Goal: Task Accomplishment & Management: Complete application form

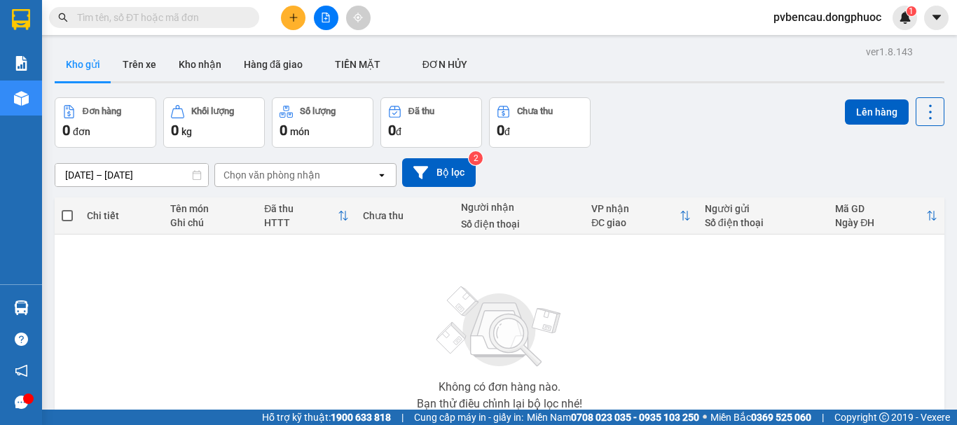
click at [294, 23] on button at bounding box center [293, 18] width 25 height 25
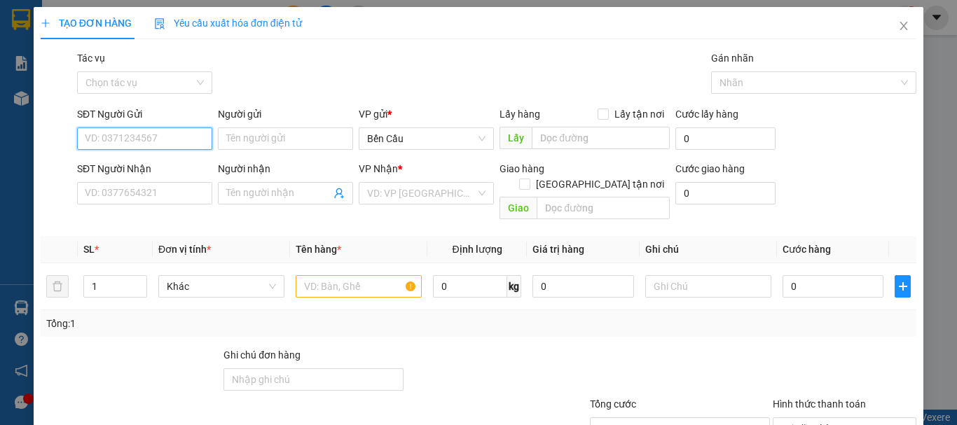
click at [127, 135] on input "SĐT Người Gửi" at bounding box center [144, 139] width 135 height 22
type input "0399522172"
click at [169, 163] on div "0399522172 - ĐĂNG KHOA 8" at bounding box center [148, 166] width 127 height 15
type input "ĐĂNG KHOA 8"
type input "0707197001"
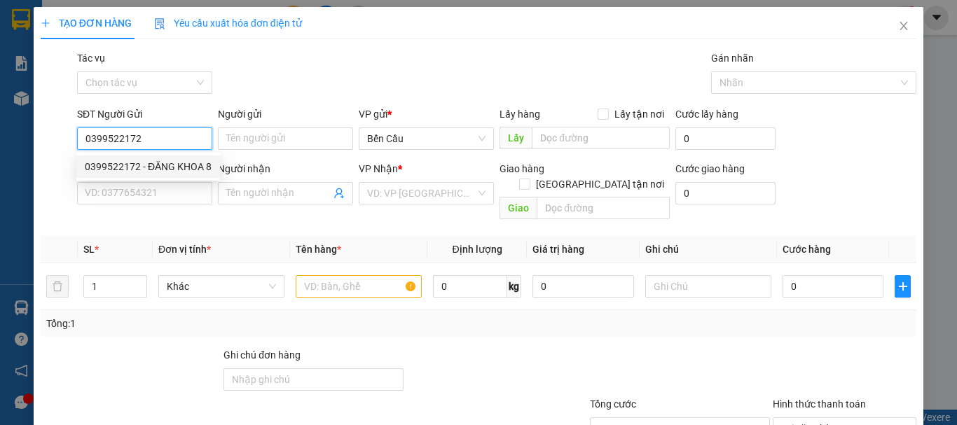
type input "labo ANZ"
type input "Kdb"
type input "30.000"
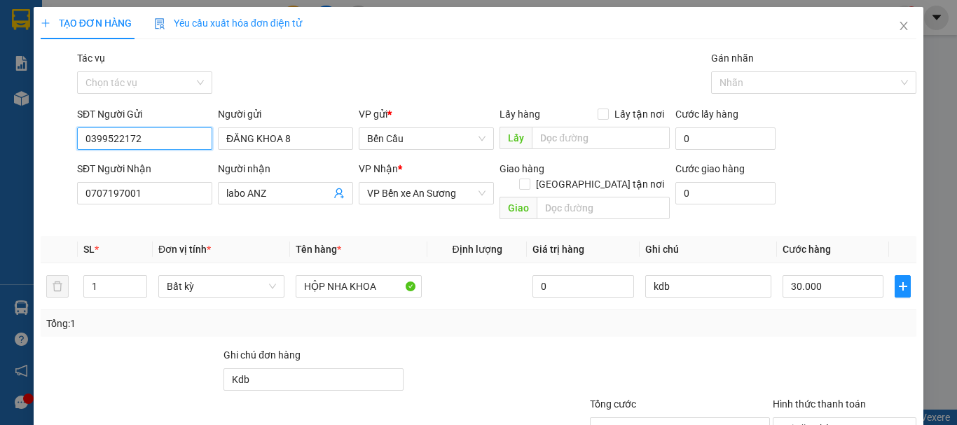
scroll to position [93, 0]
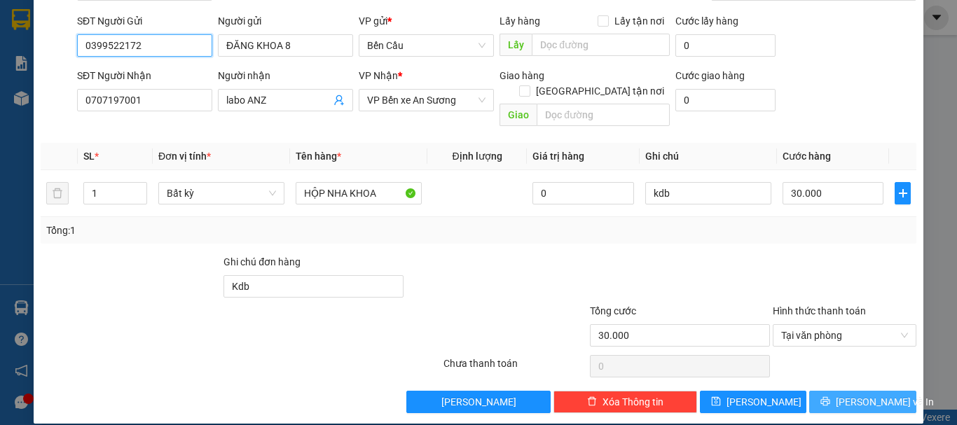
type input "0399522172"
click at [860, 394] on span "[PERSON_NAME] và In" at bounding box center [885, 401] width 98 height 15
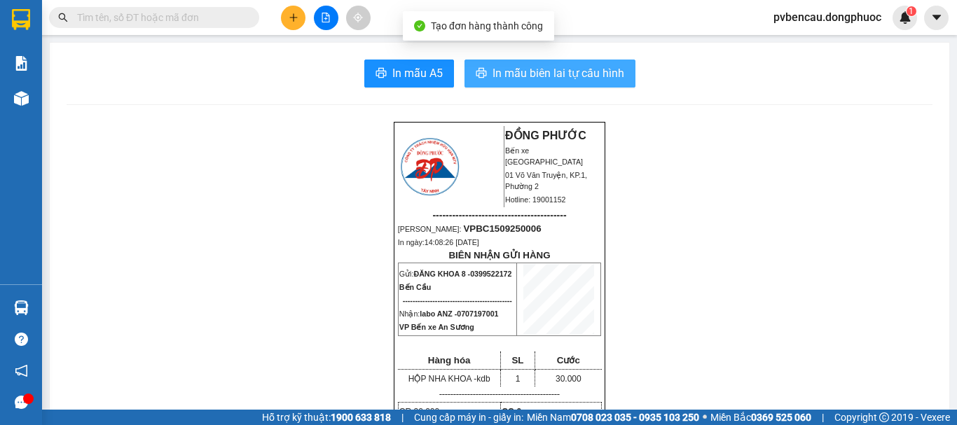
click at [579, 78] on span "In mẫu biên lai tự cấu hình" at bounding box center [559, 73] width 132 height 18
